Goal: Find contact information: Find contact information

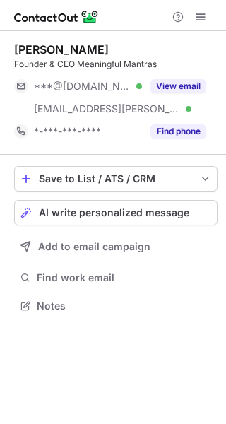
scroll to position [296, 226]
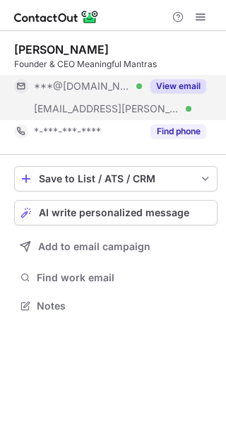
click at [183, 86] on button "View email" at bounding box center [179, 86] width 56 height 14
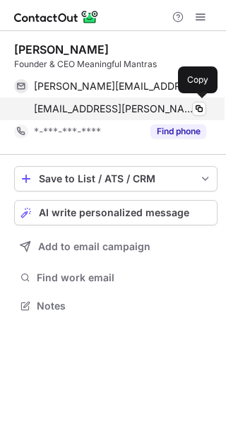
click at [115, 109] on span "[EMAIL_ADDRESS][PERSON_NAME][DOMAIN_NAME]" at bounding box center [115, 109] width 162 height 13
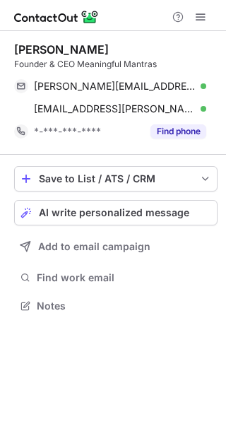
scroll to position [296, 226]
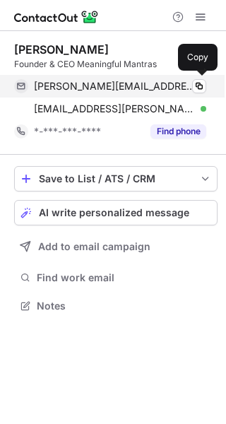
click at [142, 87] on span "[PERSON_NAME][EMAIL_ADDRESS][DOMAIN_NAME]" at bounding box center [115, 86] width 162 height 13
